Goal: Task Accomplishment & Management: Manage account settings

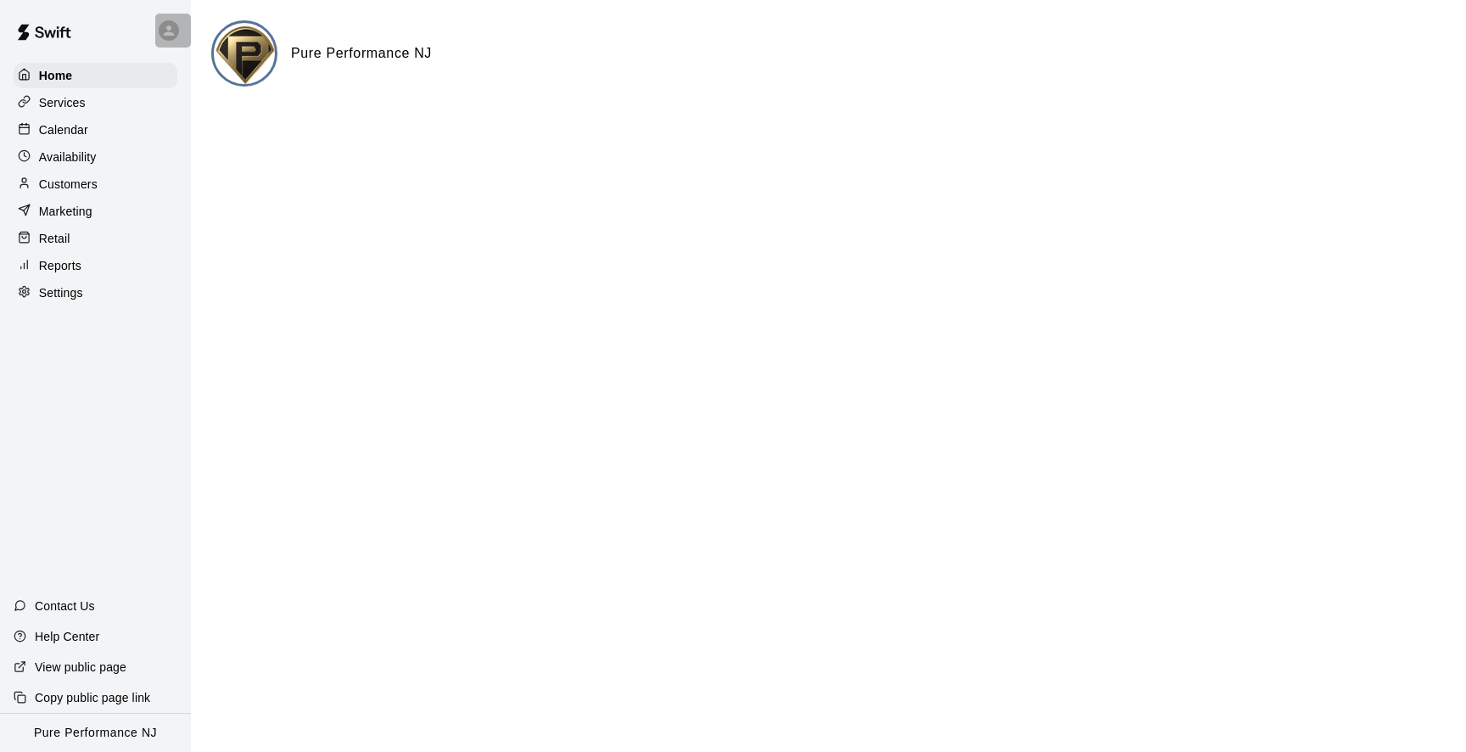
click at [159, 29] on div at bounding box center [169, 30] width 20 height 20
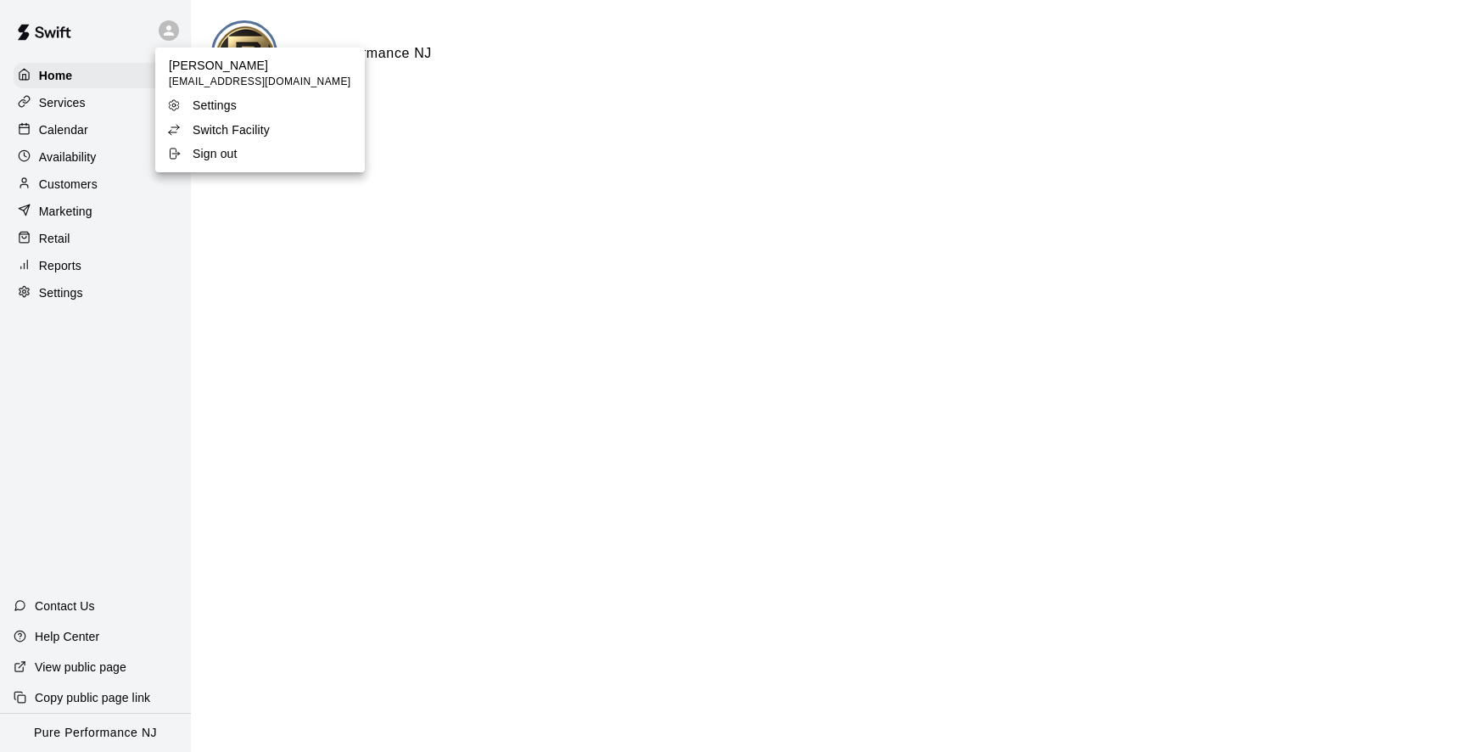
click at [204, 121] on p "Switch Facility" at bounding box center [231, 129] width 77 height 17
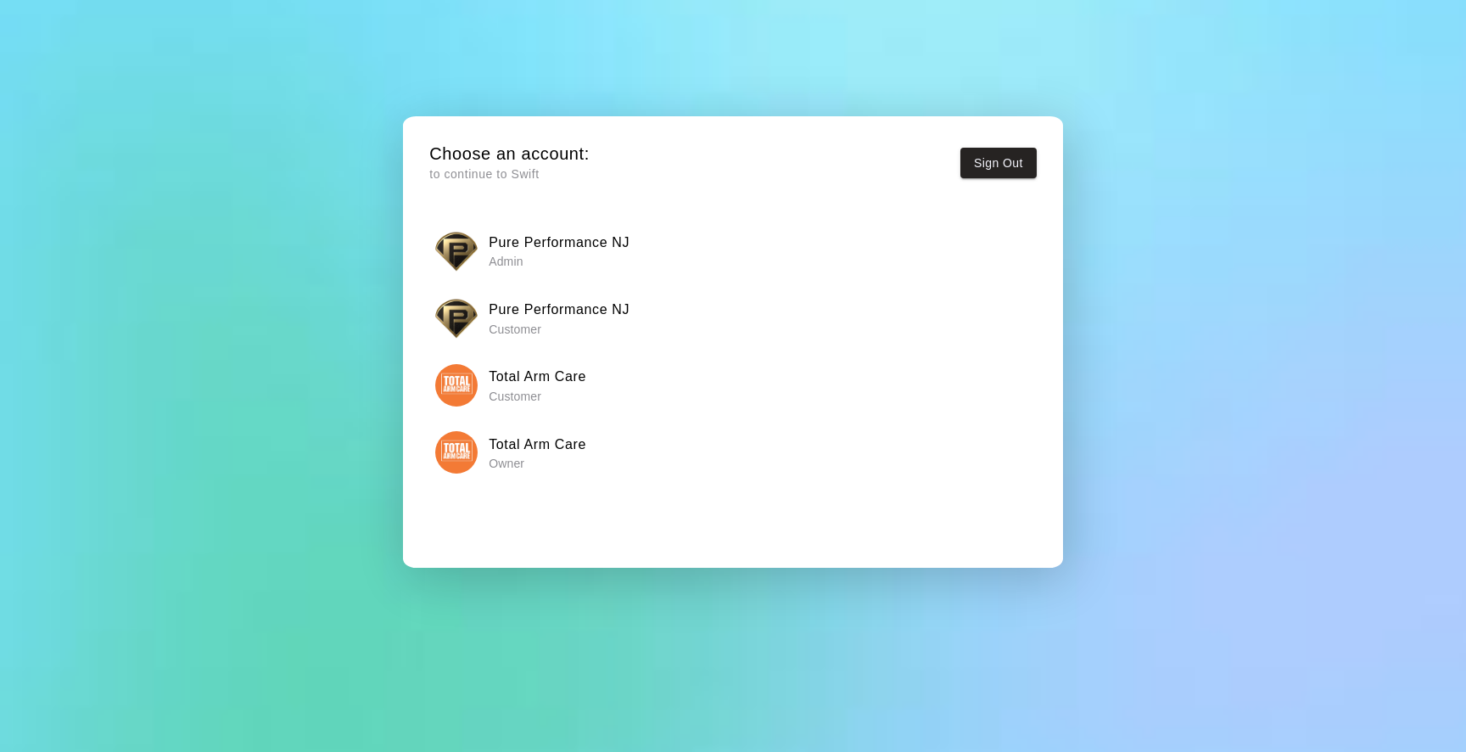
click at [462, 447] on img "button" at bounding box center [456, 452] width 42 height 42
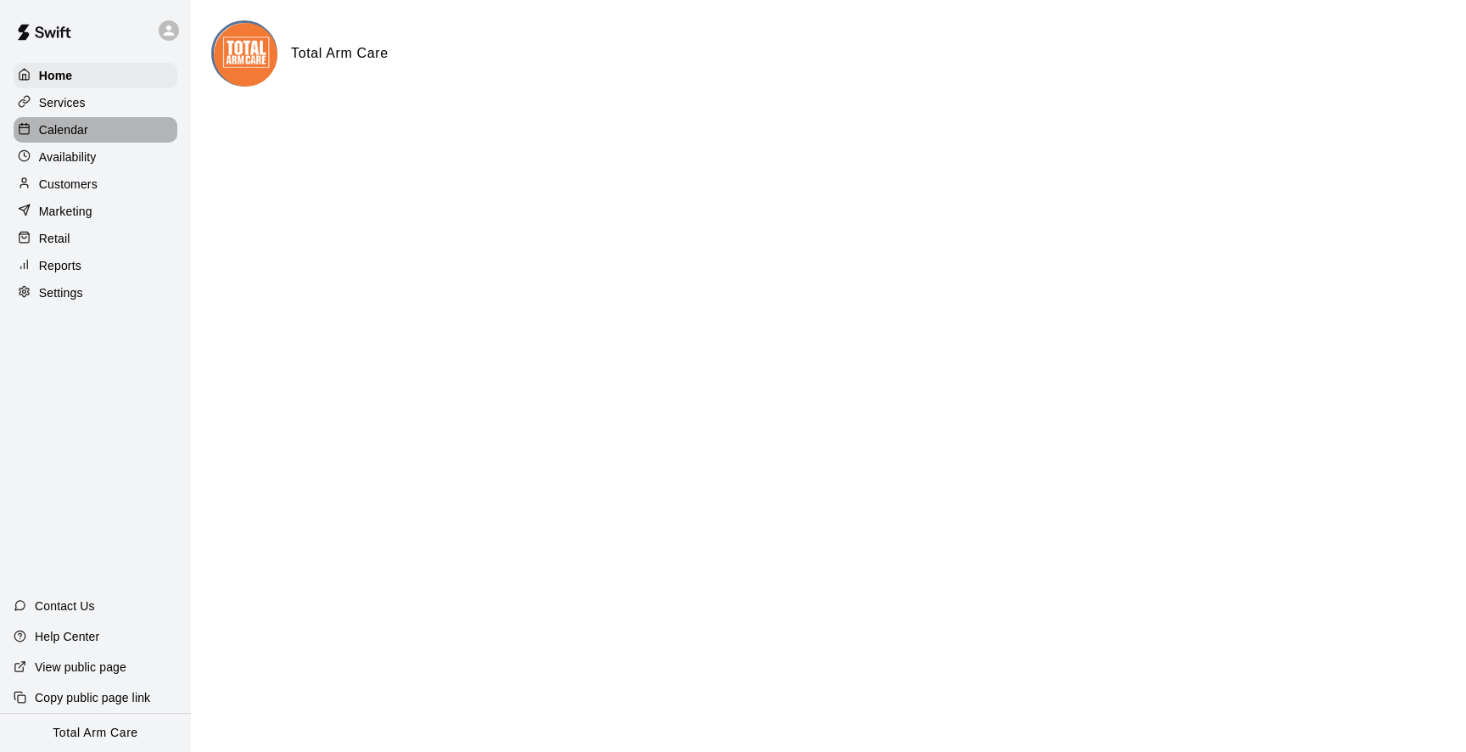
click at [59, 124] on p "Calendar" at bounding box center [63, 129] width 49 height 17
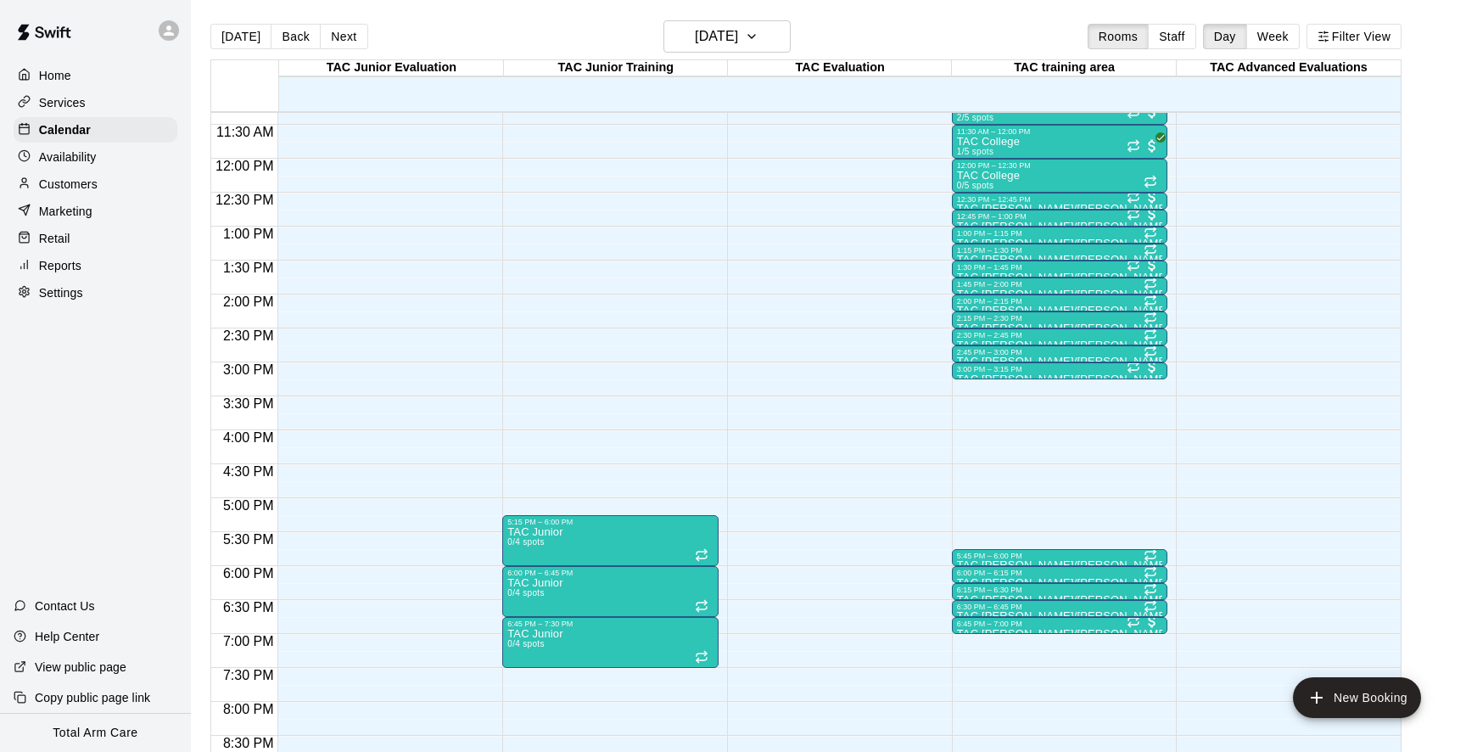
scroll to position [770, 0]
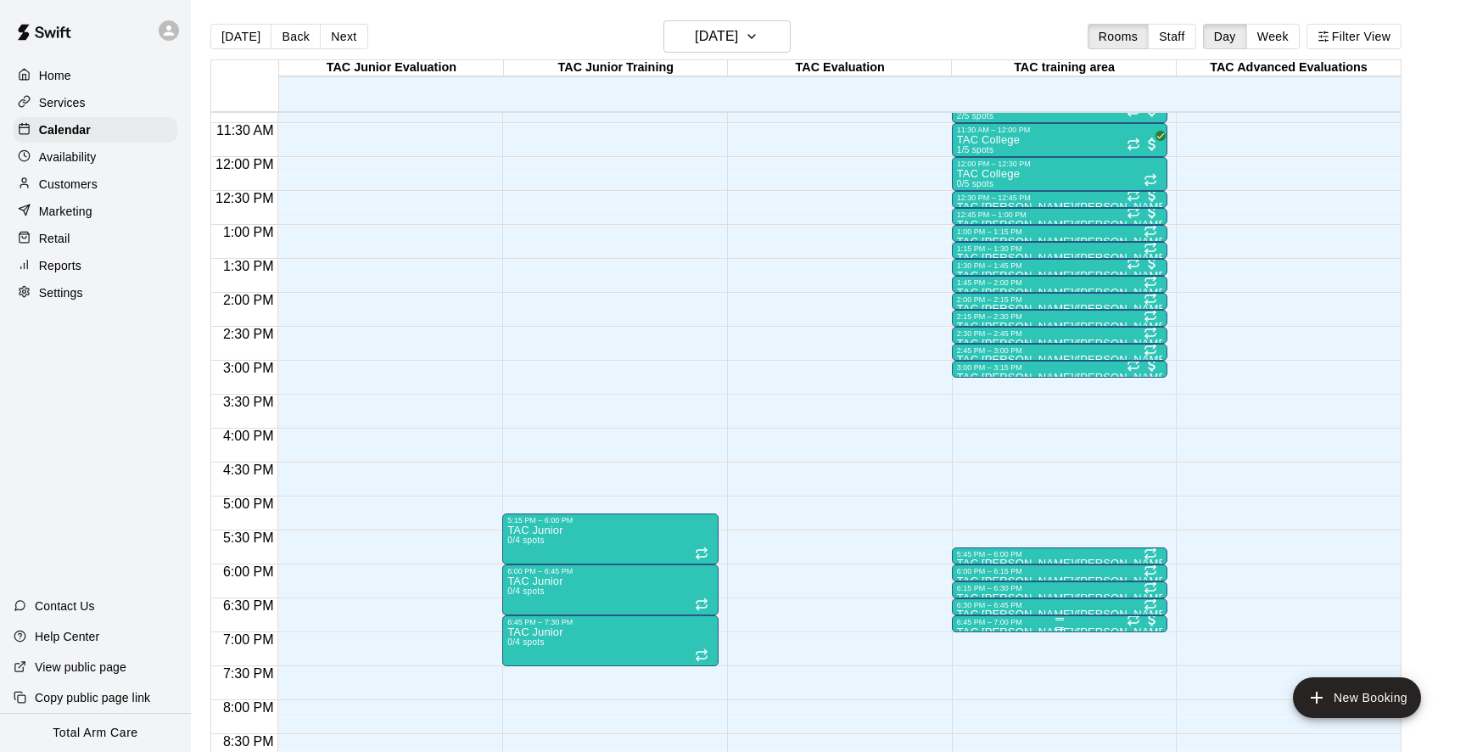
click at [1019, 632] on p "TAC [PERSON_NAME]/[PERSON_NAME]" at bounding box center [1060, 632] width 206 height 0
click at [971, 677] on img "edit" at bounding box center [975, 681] width 20 height 20
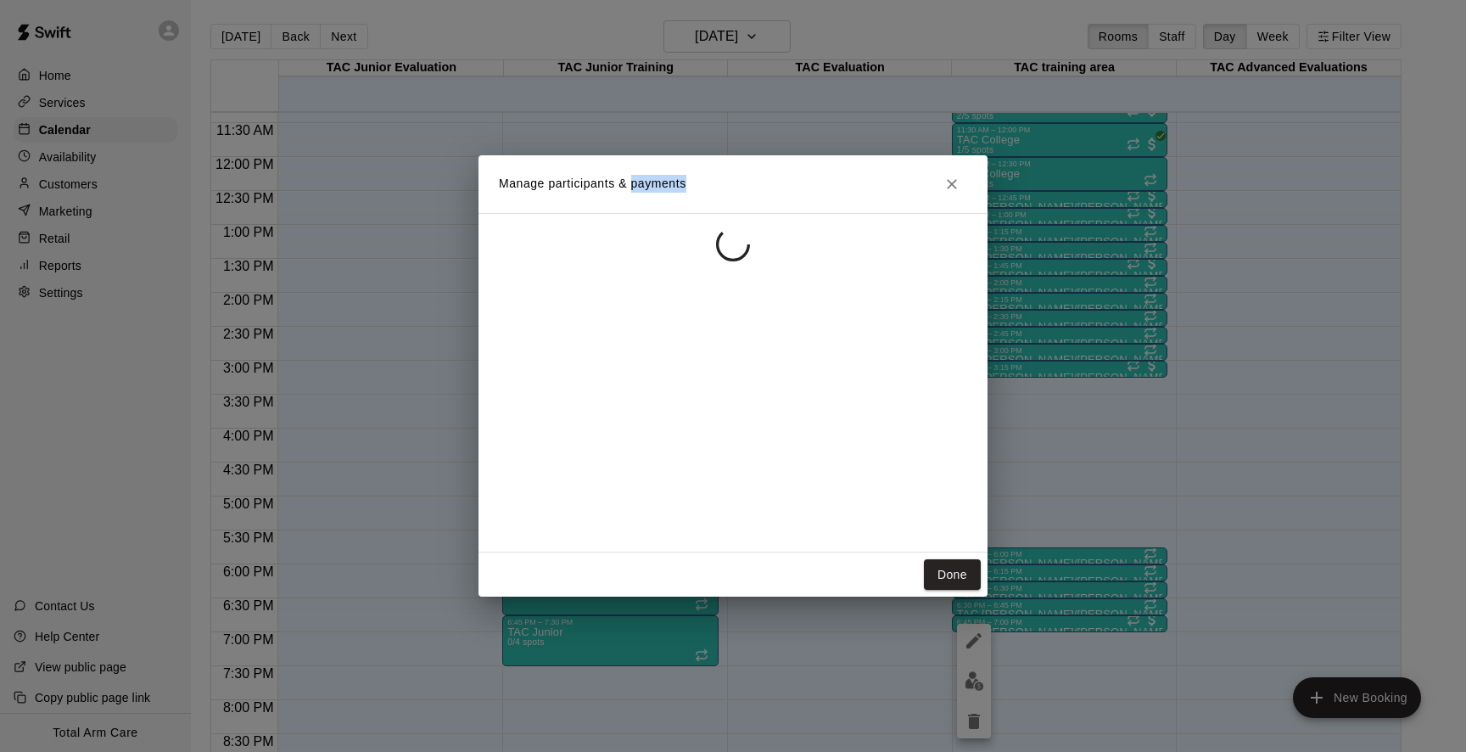
click at [971, 677] on div "Manage participants & payments Done" at bounding box center [733, 376] width 1466 height 752
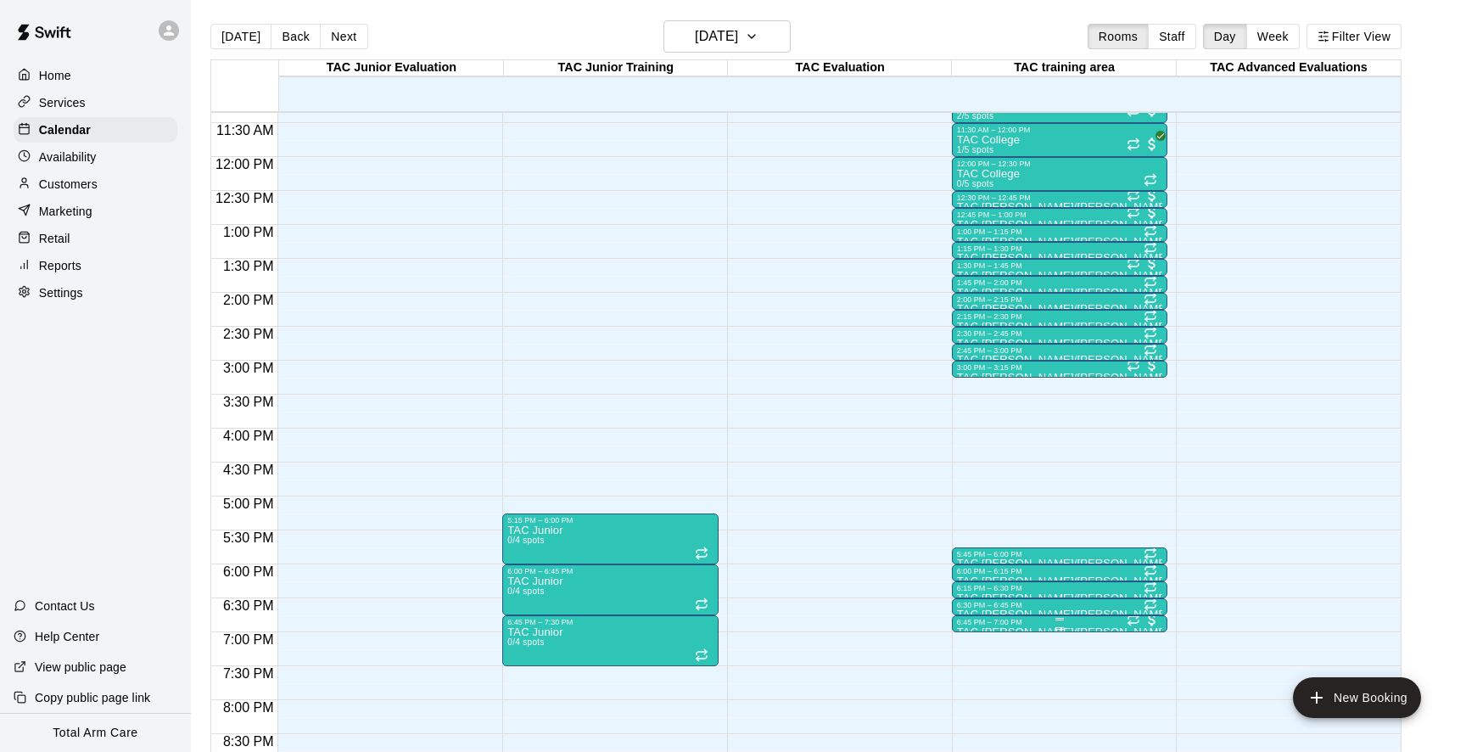
click at [982, 632] on div "6:45 PM – 7:00 PM TAC [PERSON_NAME]/[PERSON_NAME] 1/4 spots" at bounding box center [1060, 623] width 216 height 17
click at [969, 665] on img "edit" at bounding box center [970, 673] width 20 height 20
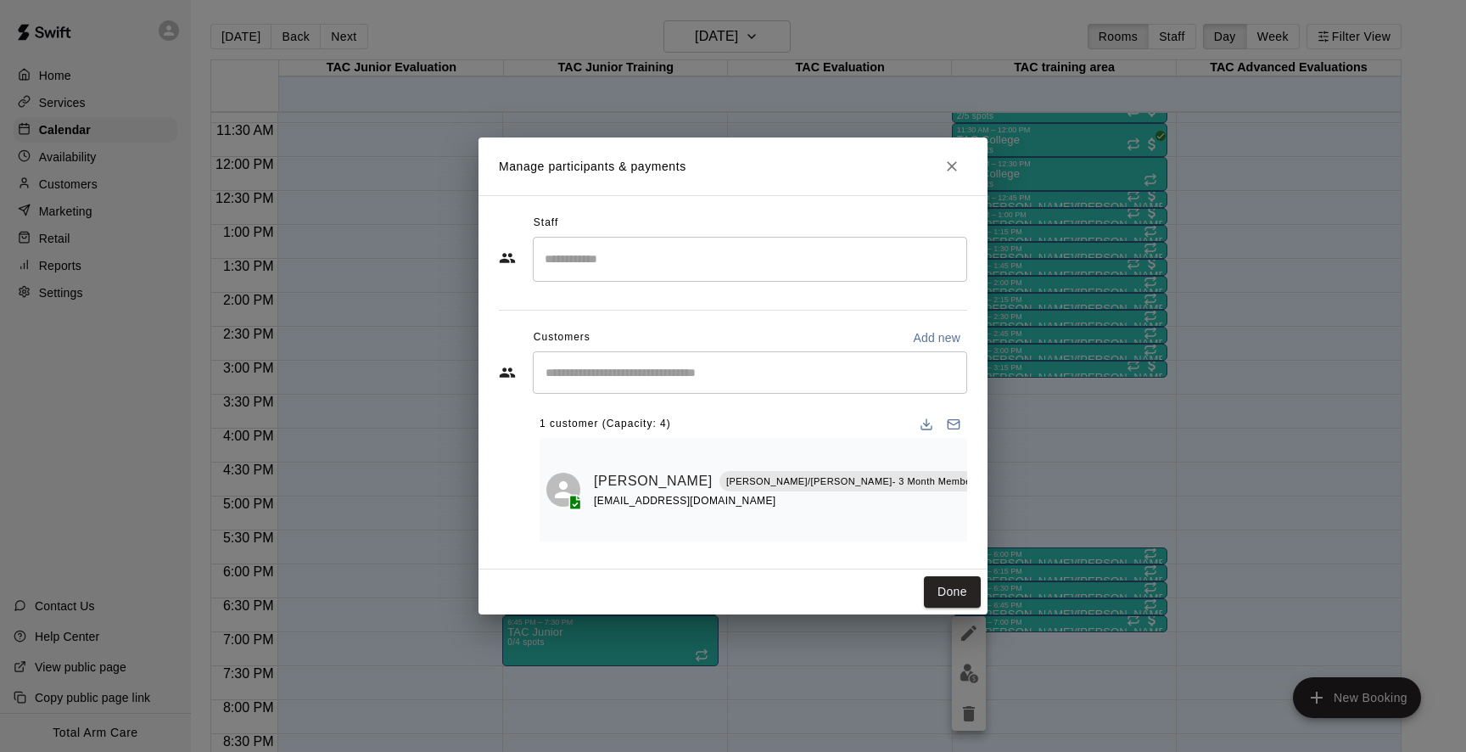
click at [959, 569] on div "Done" at bounding box center [732, 591] width 509 height 45
click at [957, 576] on button "Done" at bounding box center [952, 591] width 57 height 31
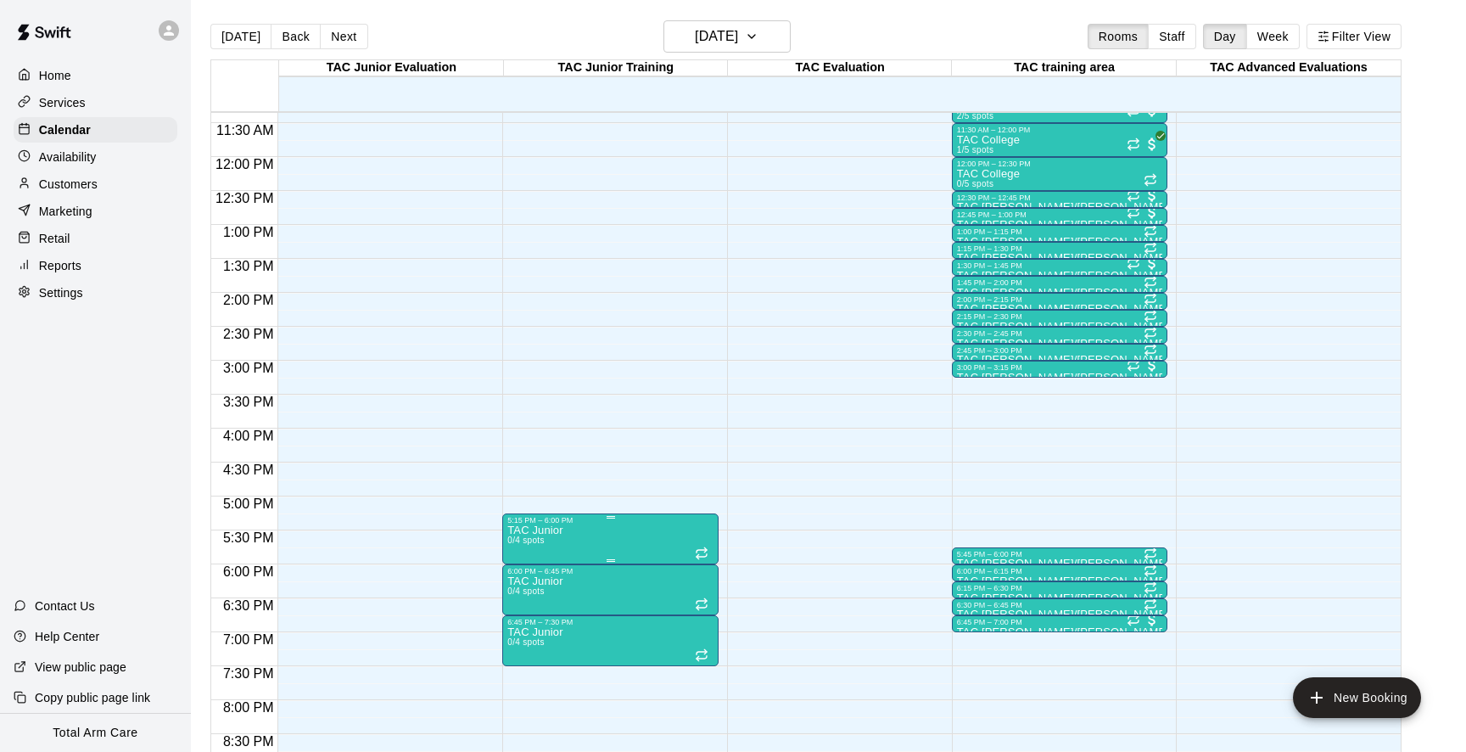
click at [518, 623] on icon "delete" at bounding box center [525, 623] width 20 height 20
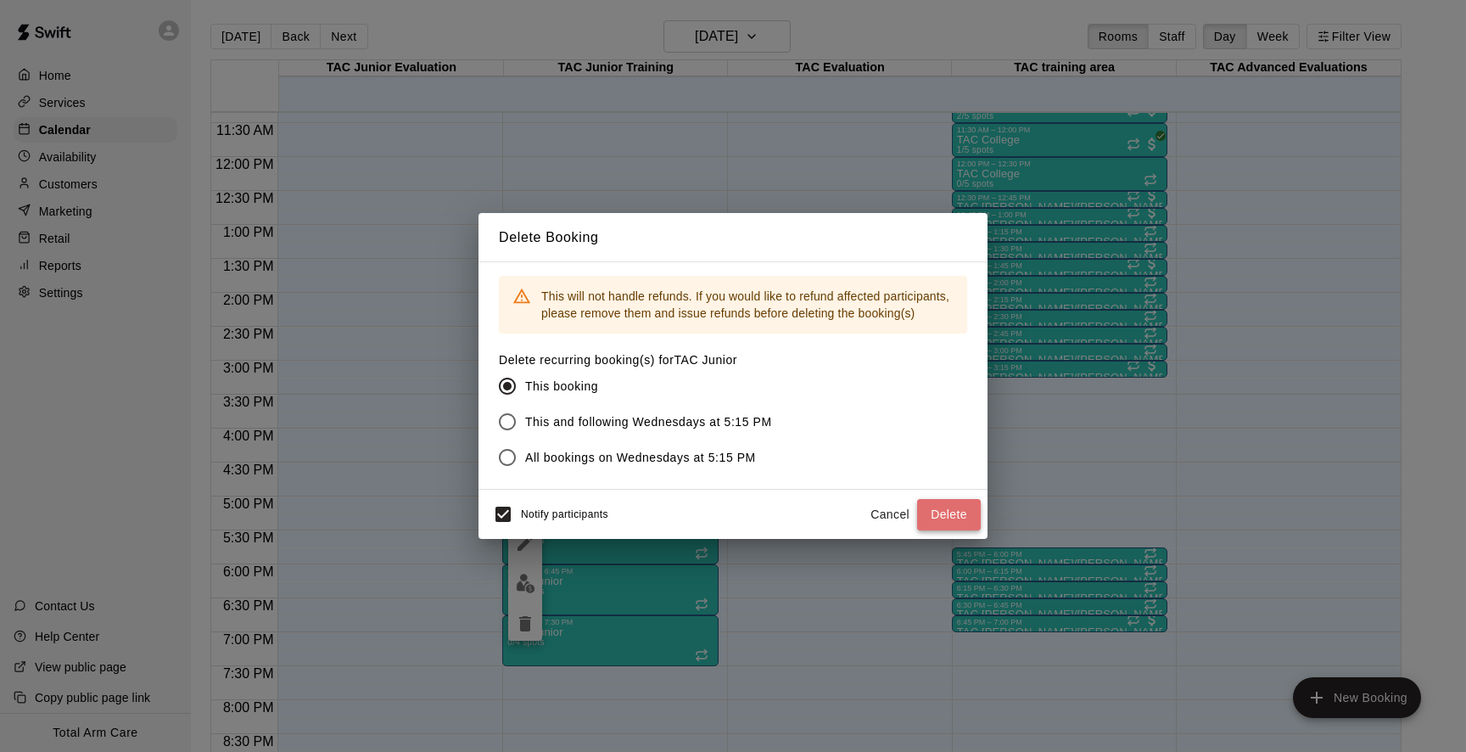
click at [956, 502] on button "Delete" at bounding box center [949, 514] width 64 height 31
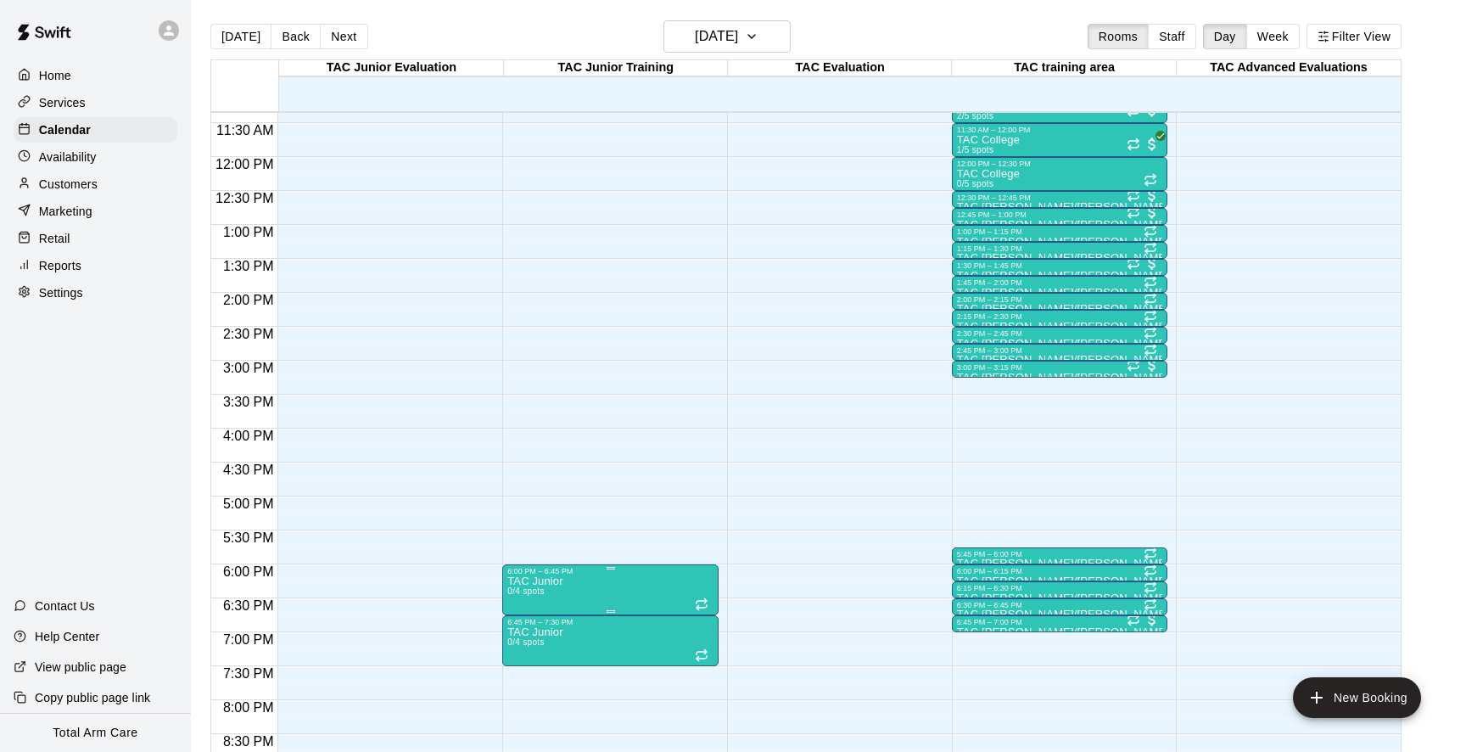
click at [549, 514] on div at bounding box center [733, 376] width 1466 height 752
click at [572, 622] on div "6:45 PM – 7:30 PM" at bounding box center [610, 622] width 206 height 8
click at [523, 717] on icon "delete" at bounding box center [525, 715] width 12 height 15
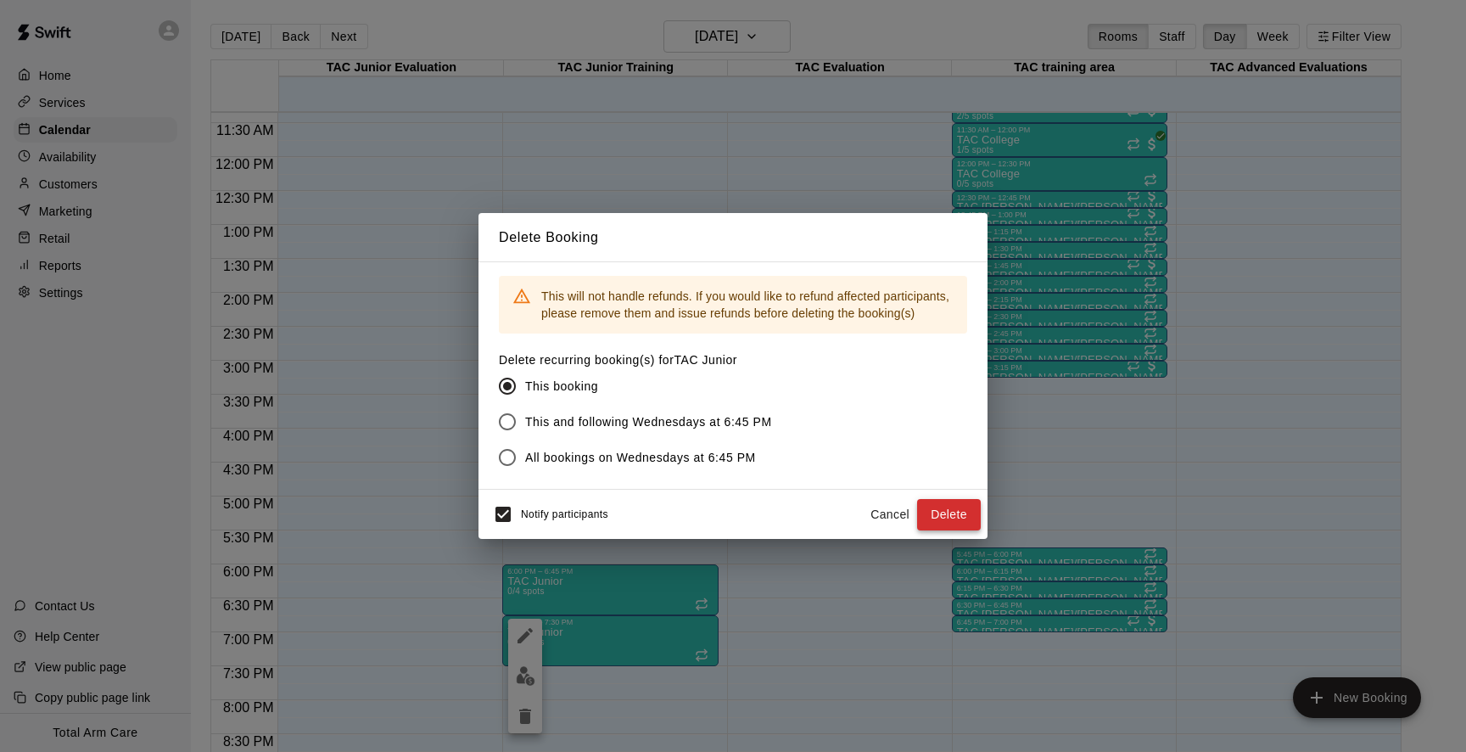
click at [947, 505] on button "Delete" at bounding box center [949, 514] width 64 height 31
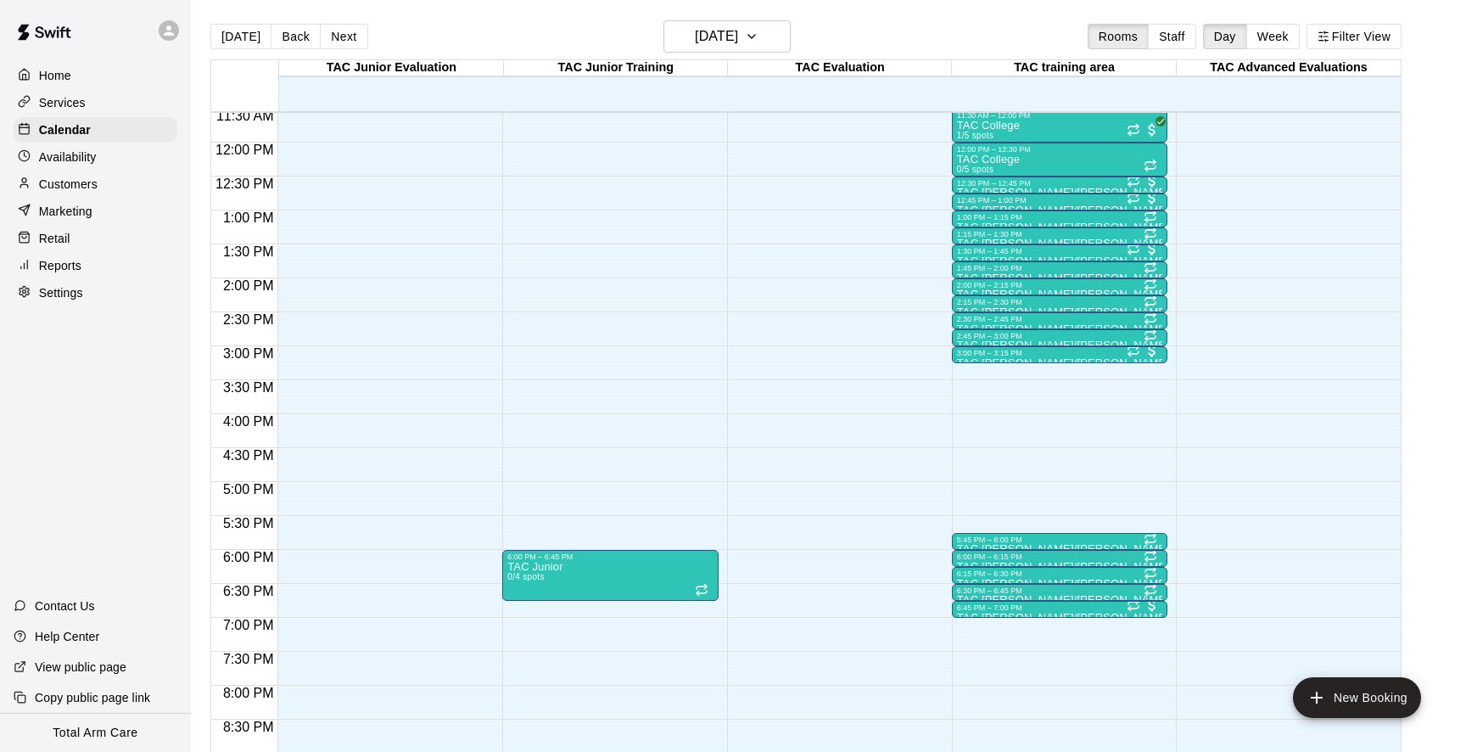
scroll to position [788, 0]
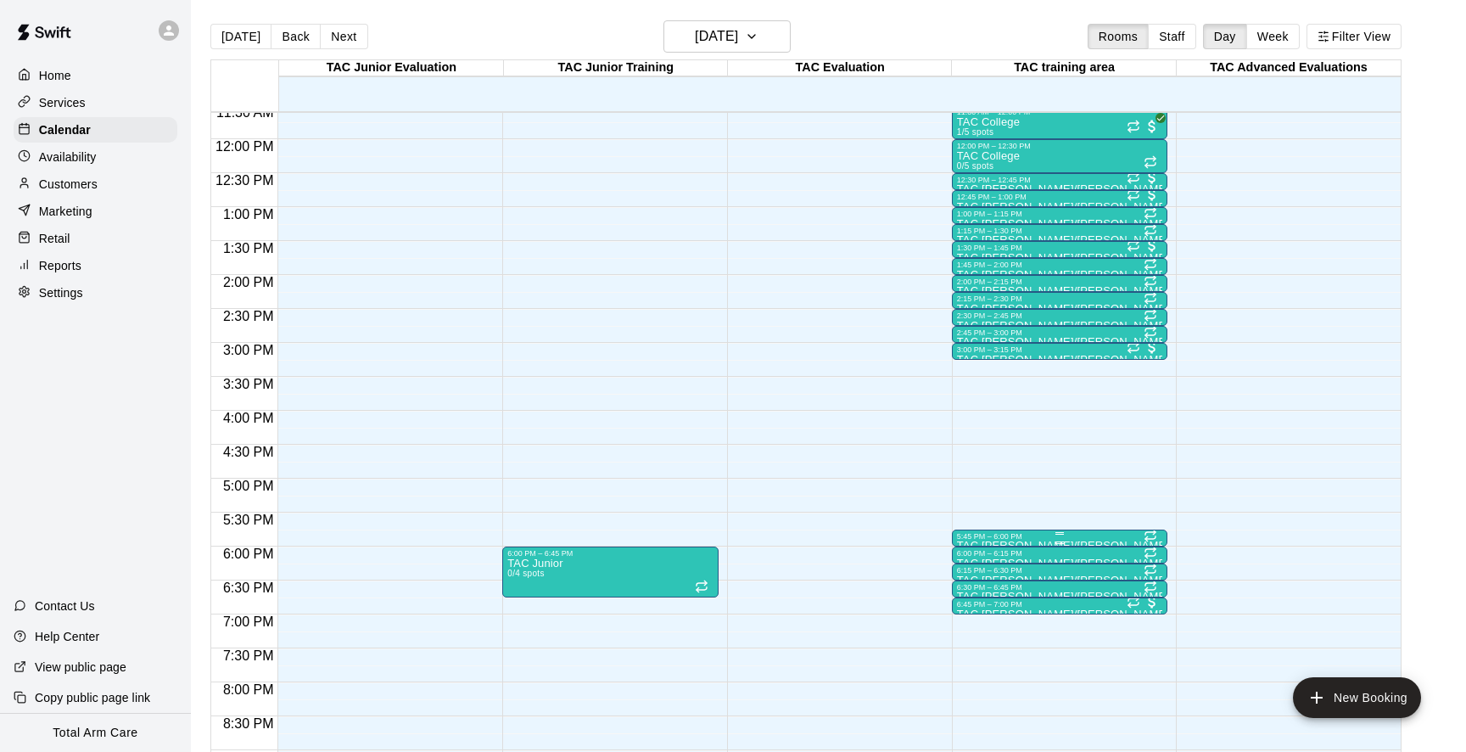
click at [999, 543] on div at bounding box center [1060, 542] width 206 height 3
click at [974, 638] on icon "delete" at bounding box center [974, 639] width 12 height 15
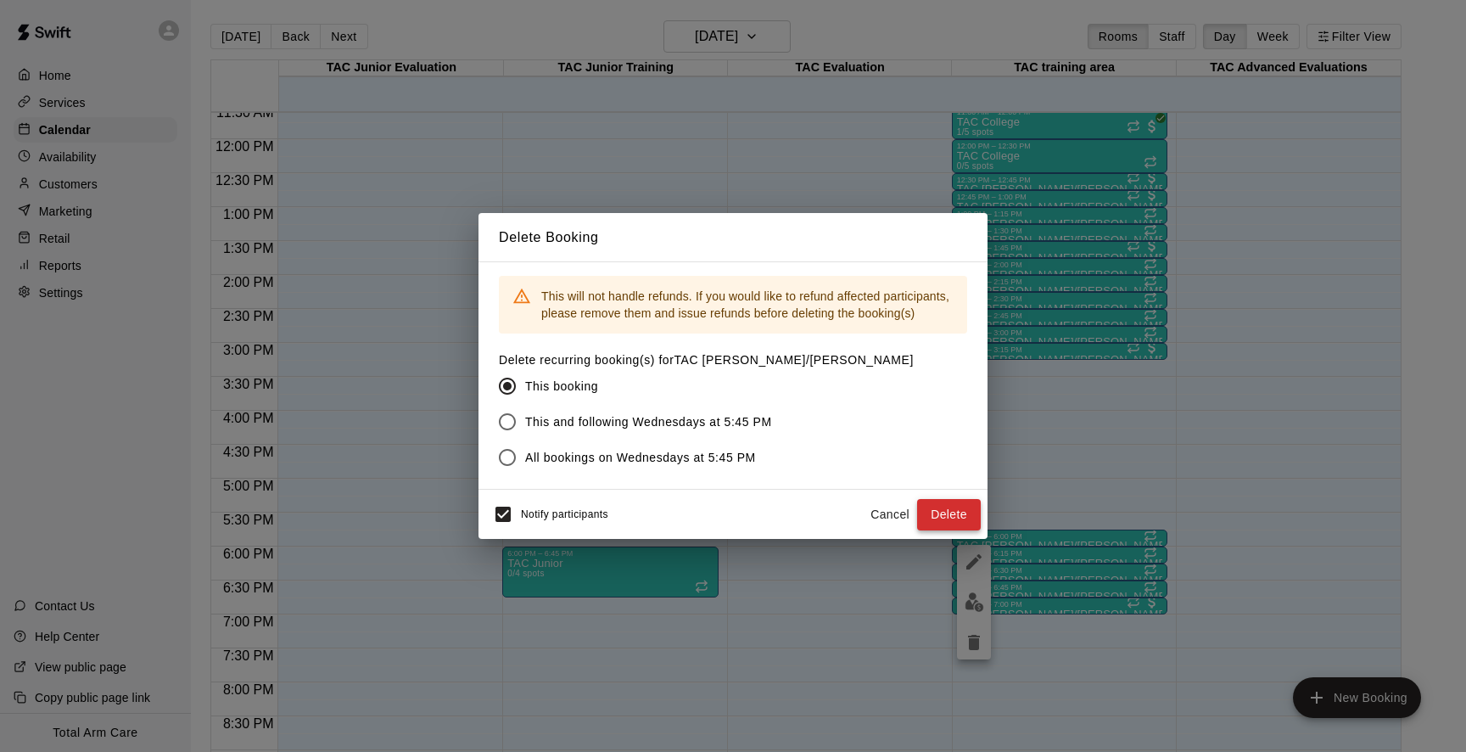
click at [952, 506] on button "Delete" at bounding box center [949, 514] width 64 height 31
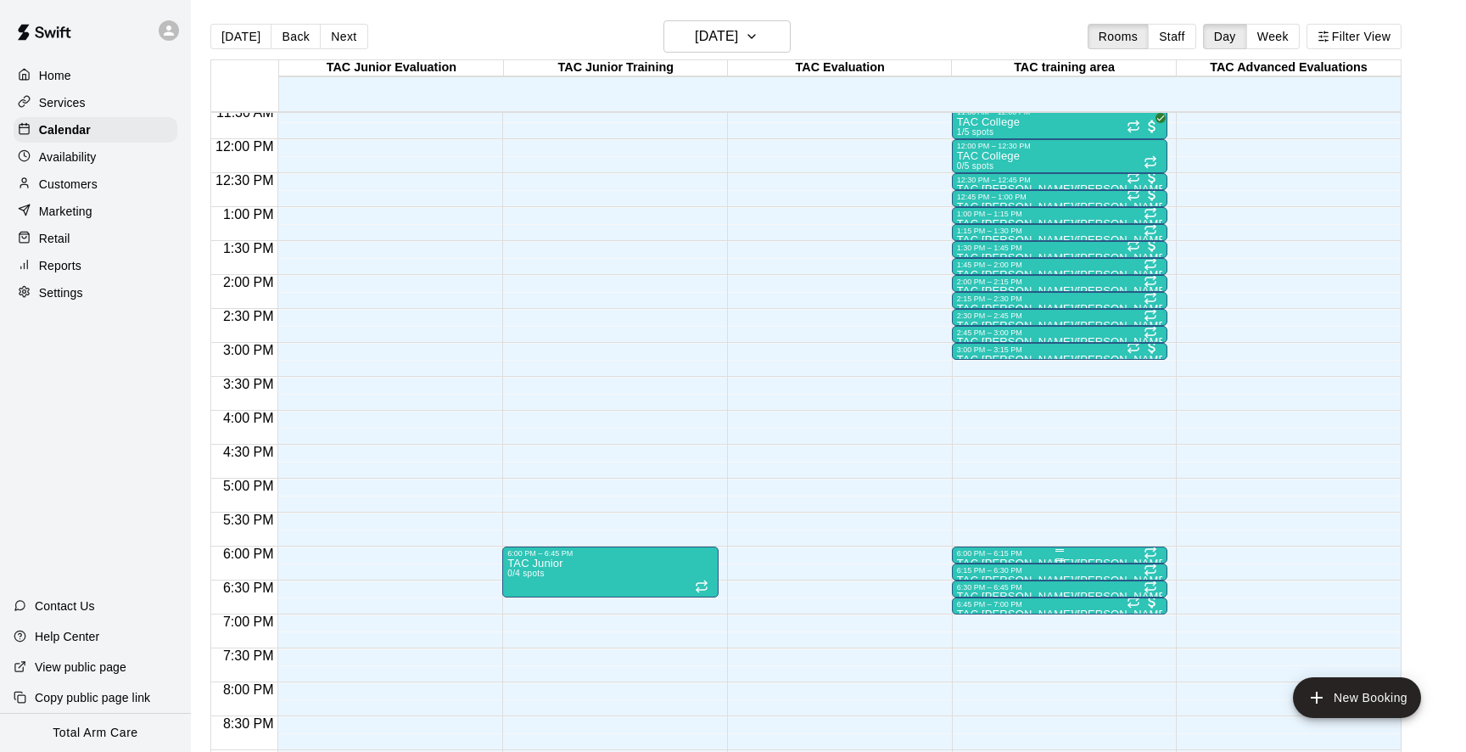
click at [1006, 557] on div "6:00 PM – 6:15 PM" at bounding box center [1060, 553] width 206 height 8
click at [971, 601] on img "edit" at bounding box center [975, 607] width 20 height 20
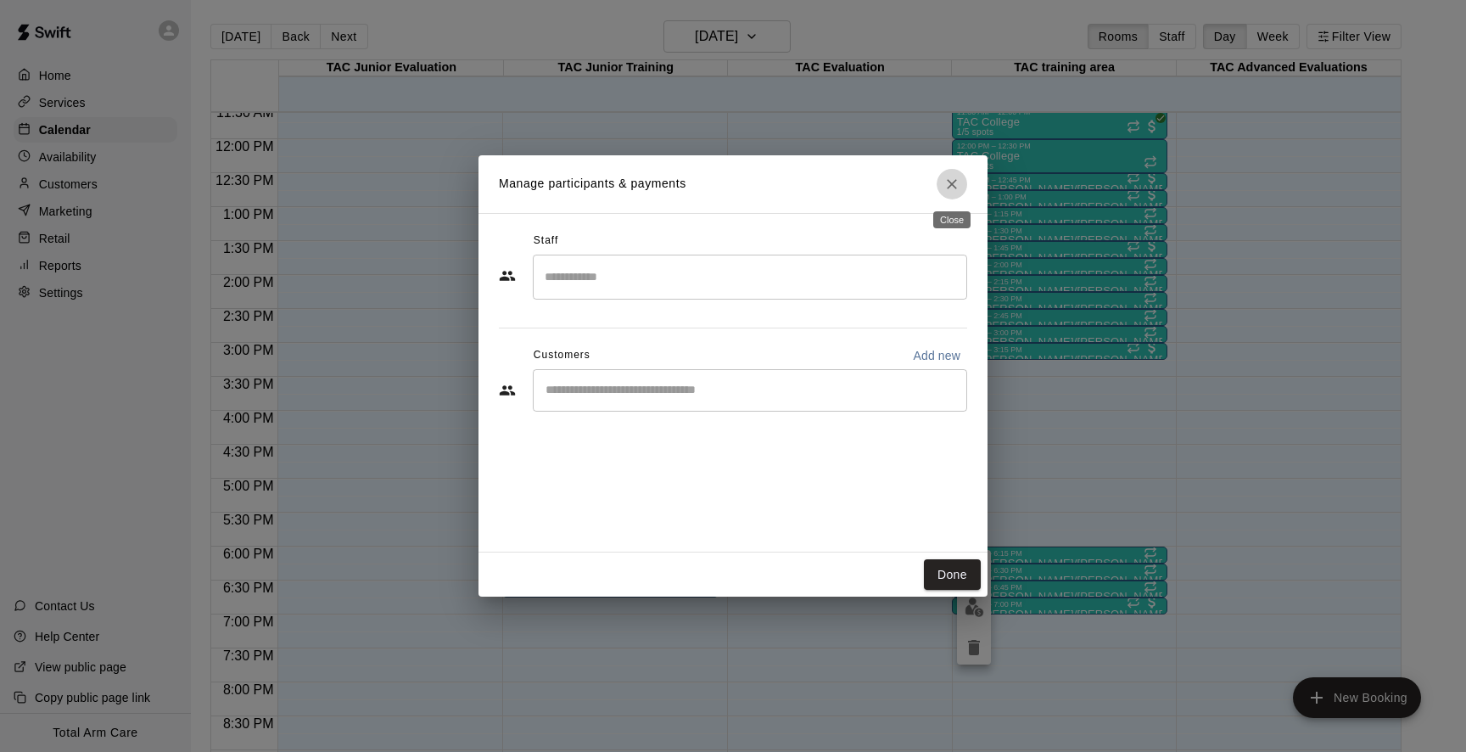
click at [950, 178] on icon "Close" at bounding box center [951, 184] width 17 height 17
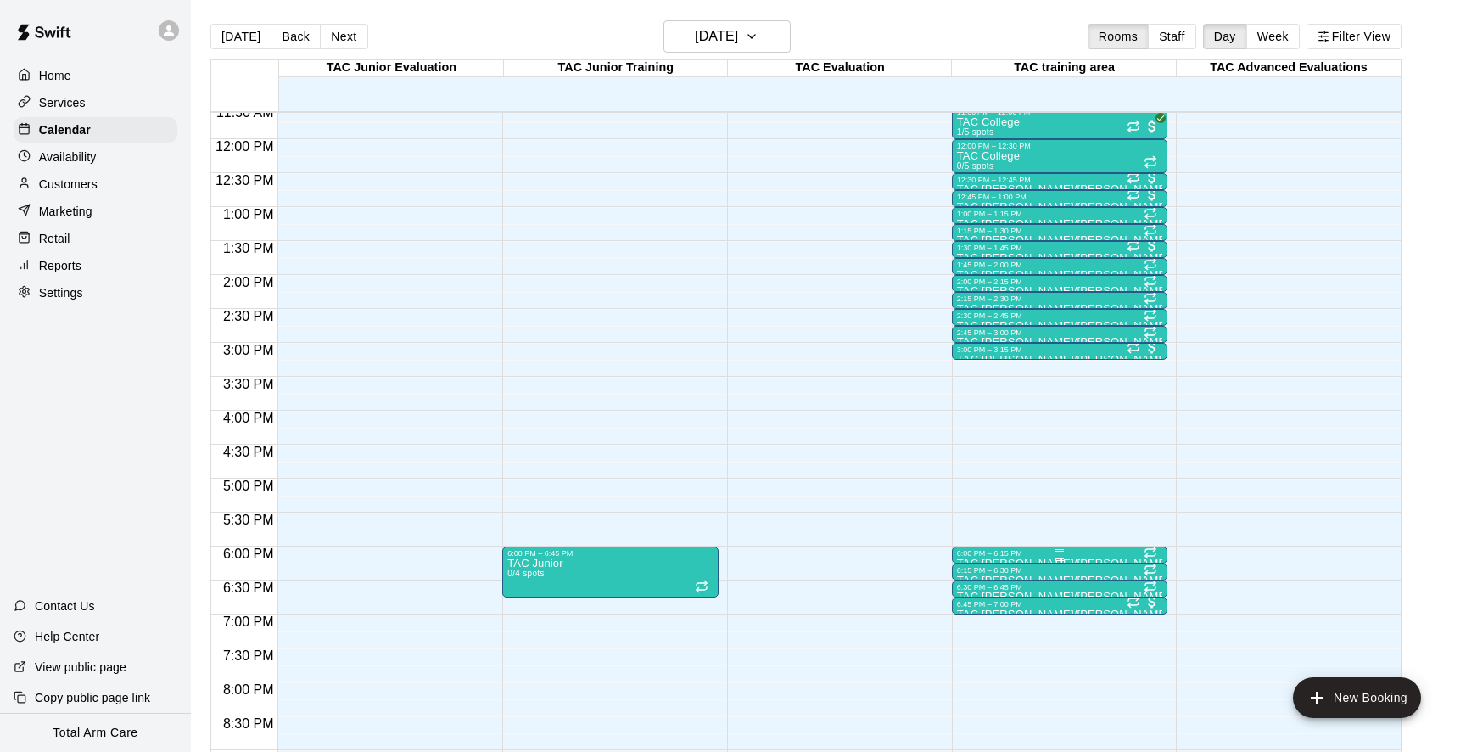
click at [971, 551] on div at bounding box center [1060, 550] width 206 height 3
click at [974, 655] on icon "delete" at bounding box center [974, 647] width 20 height 20
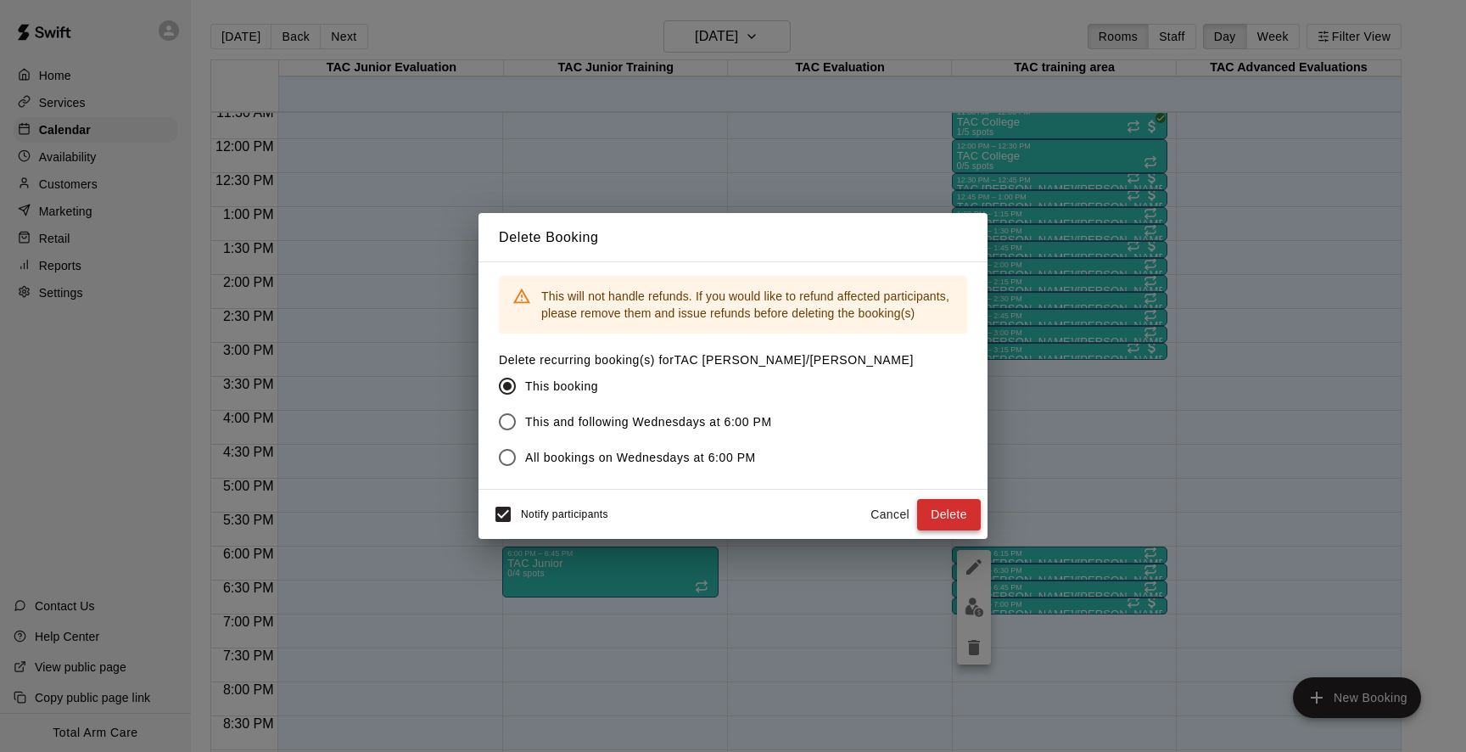
click at [943, 511] on button "Delete" at bounding box center [949, 514] width 64 height 31
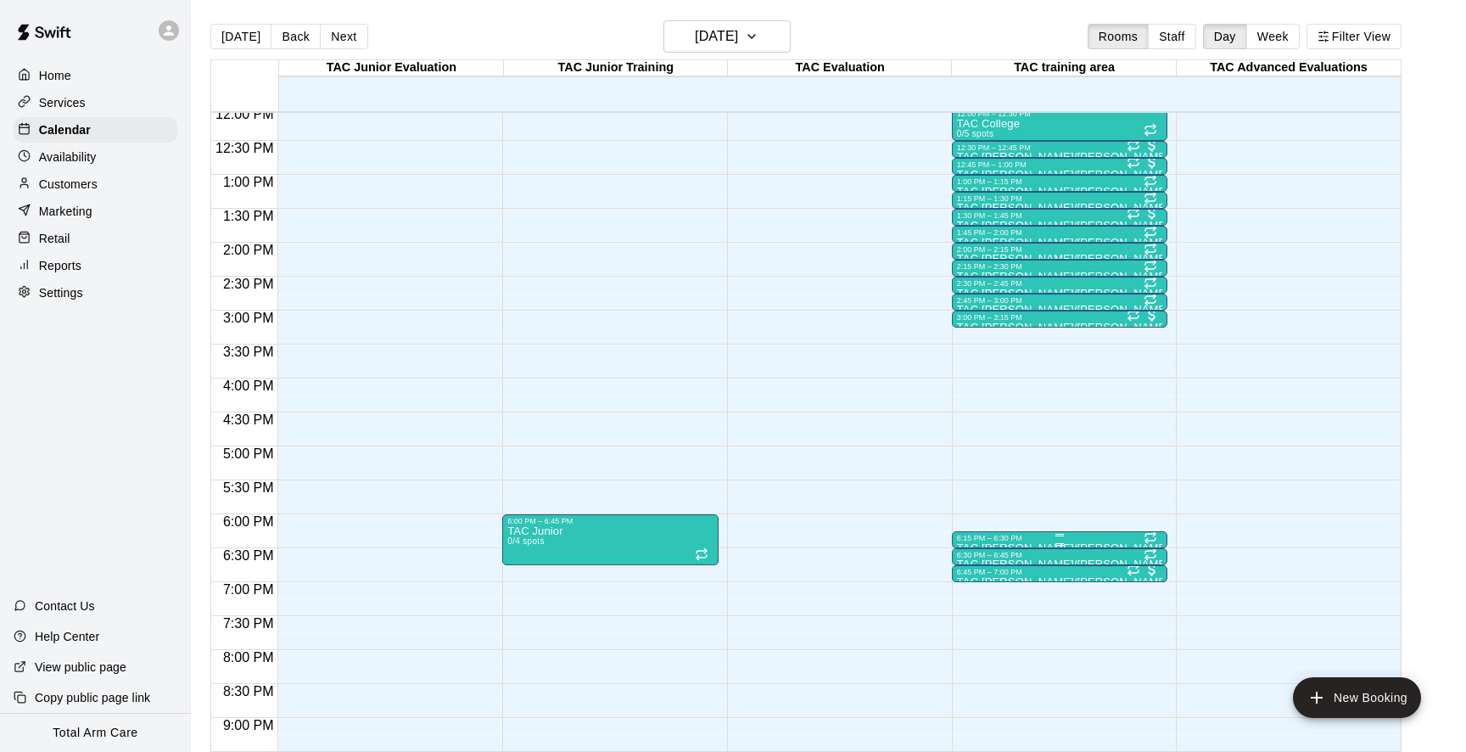
scroll to position [831, 0]
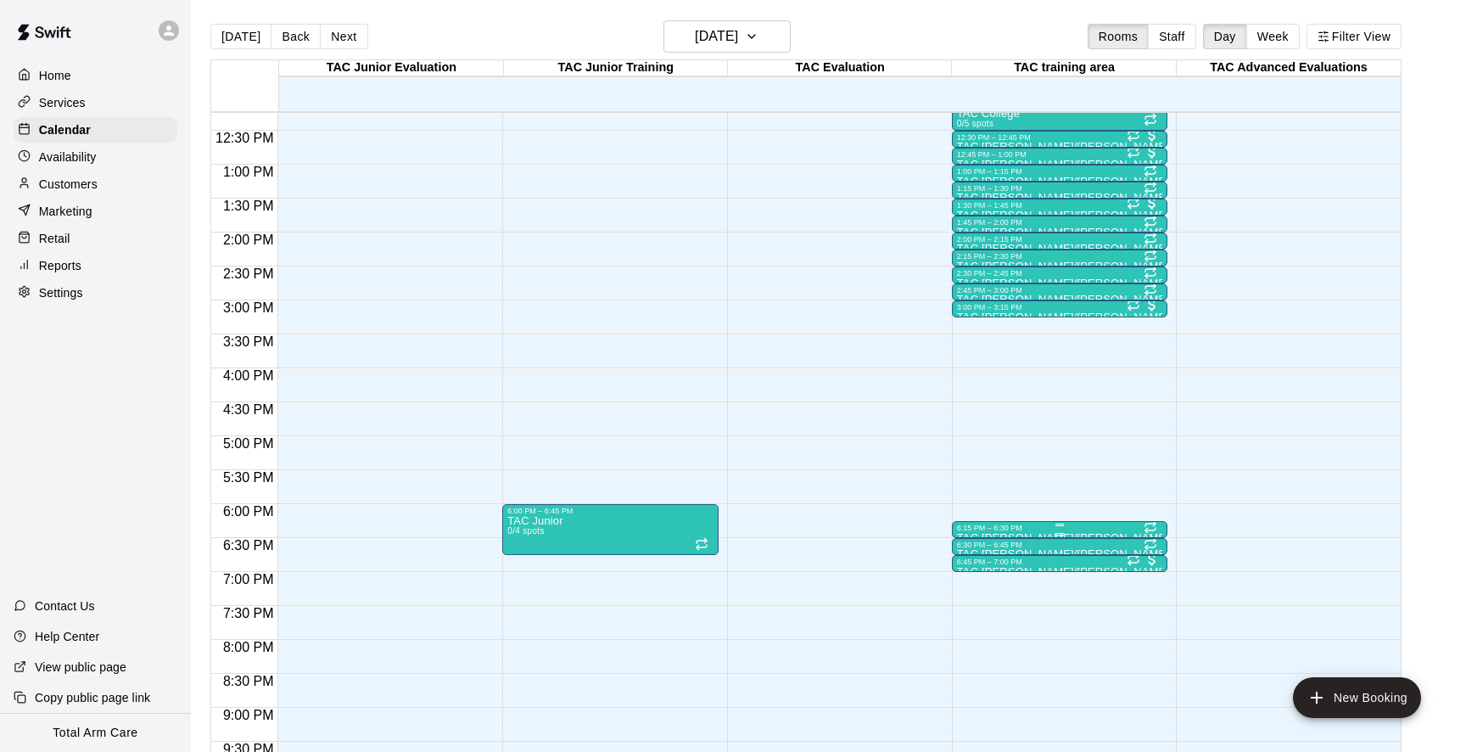
click at [979, 538] on p "TAC [PERSON_NAME]/[PERSON_NAME]" at bounding box center [1060, 538] width 206 height 0
click at [979, 623] on button "delete" at bounding box center [974, 636] width 34 height 34
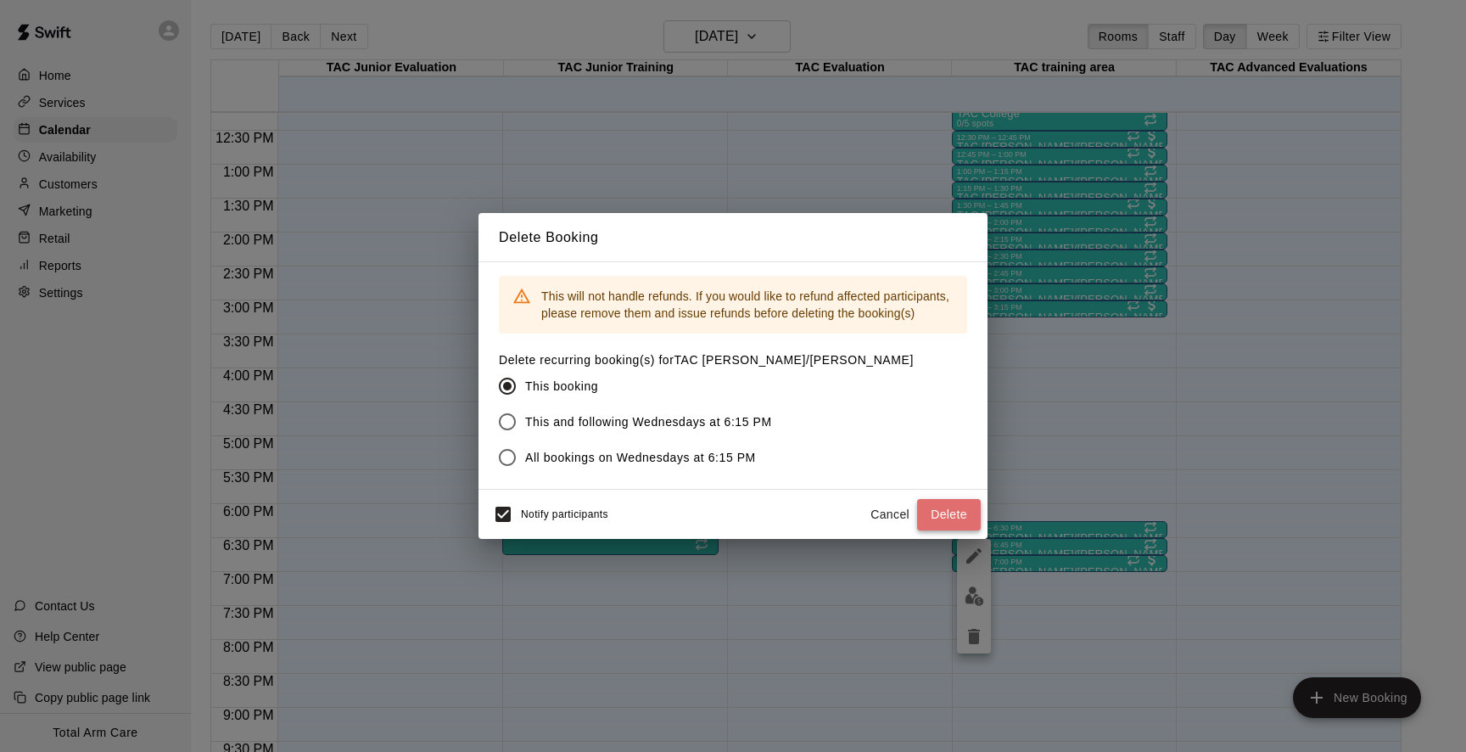
click at [954, 503] on button "Delete" at bounding box center [949, 514] width 64 height 31
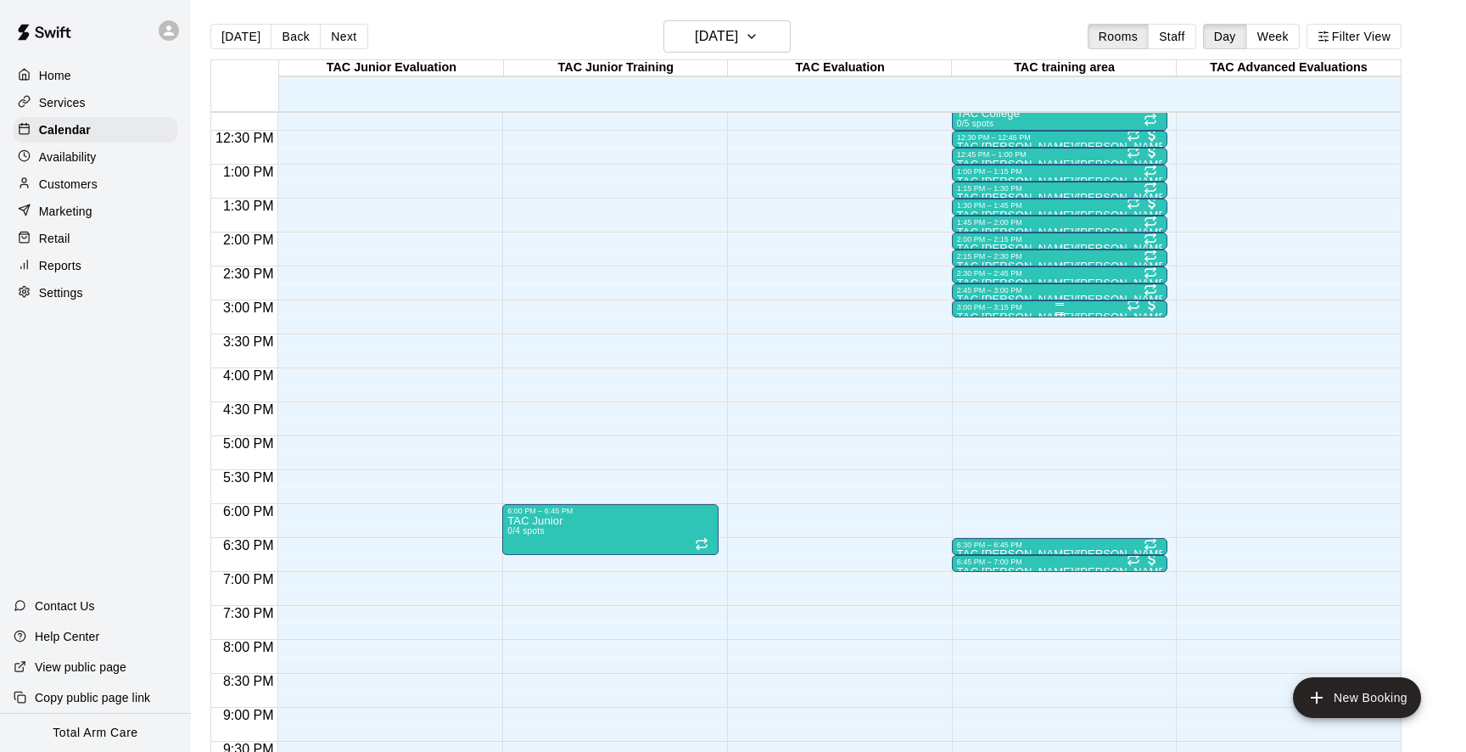
click at [986, 317] on p "TAC [PERSON_NAME]/[PERSON_NAME]" at bounding box center [1060, 317] width 206 height 0
click at [975, 370] on img "edit" at bounding box center [975, 376] width 20 height 20
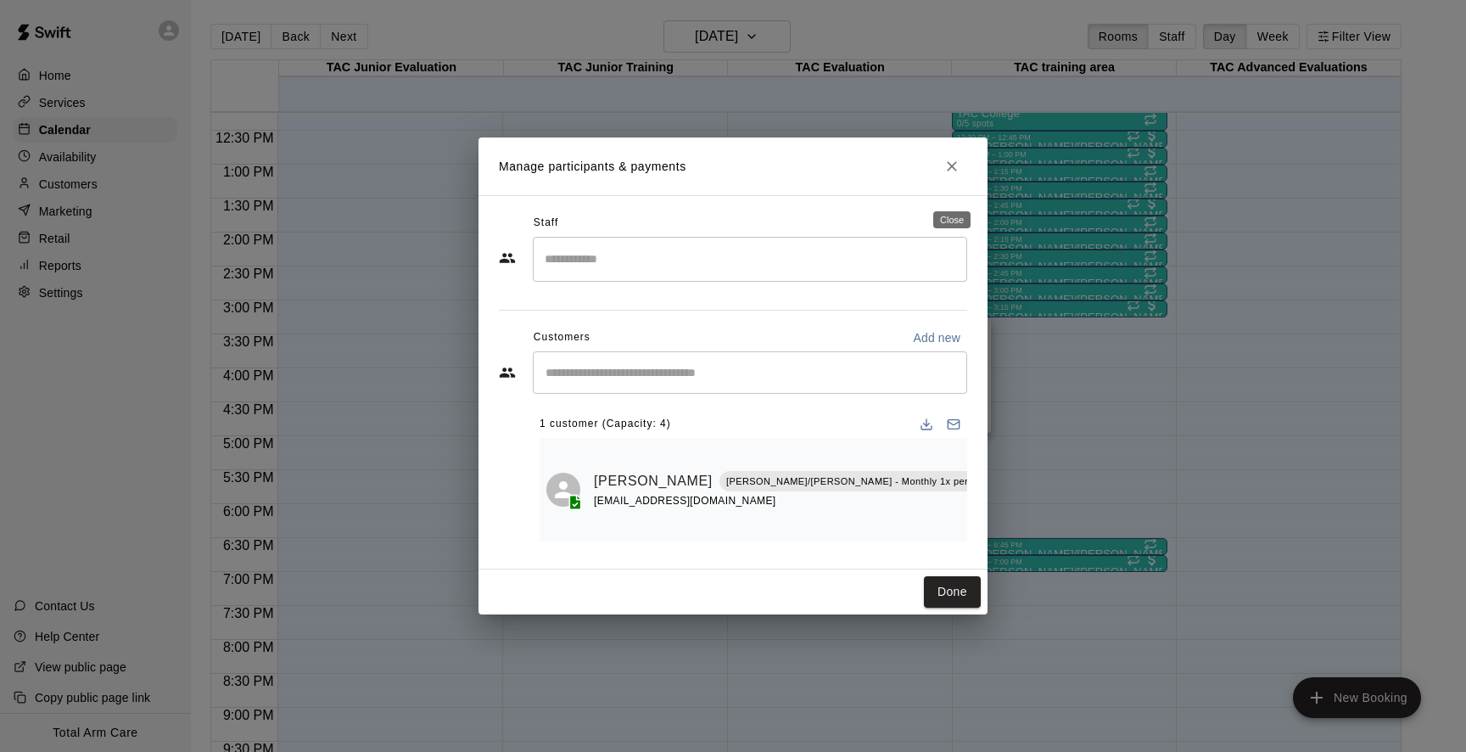
click at [960, 175] on icon "Close" at bounding box center [951, 166] width 17 height 17
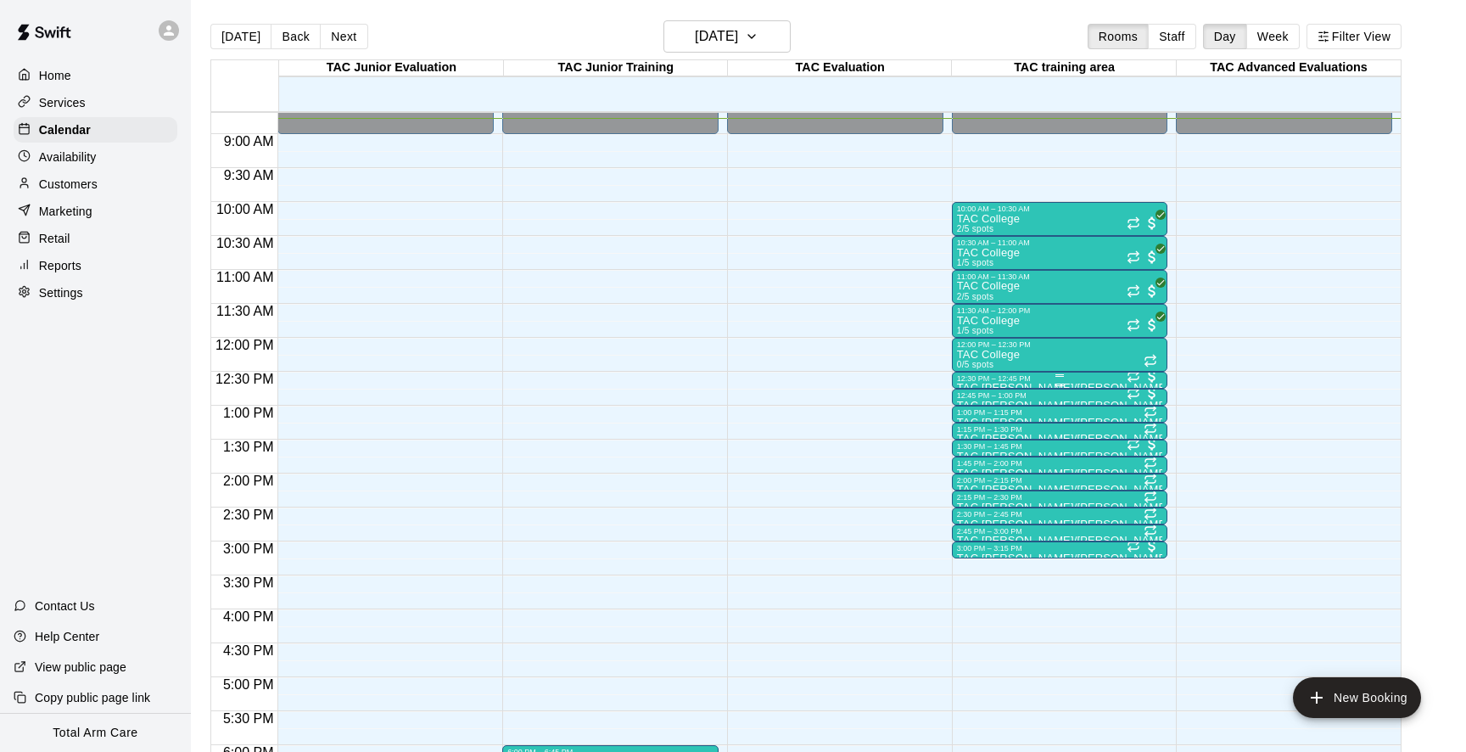
scroll to position [569, 0]
